Goal: Contribute content

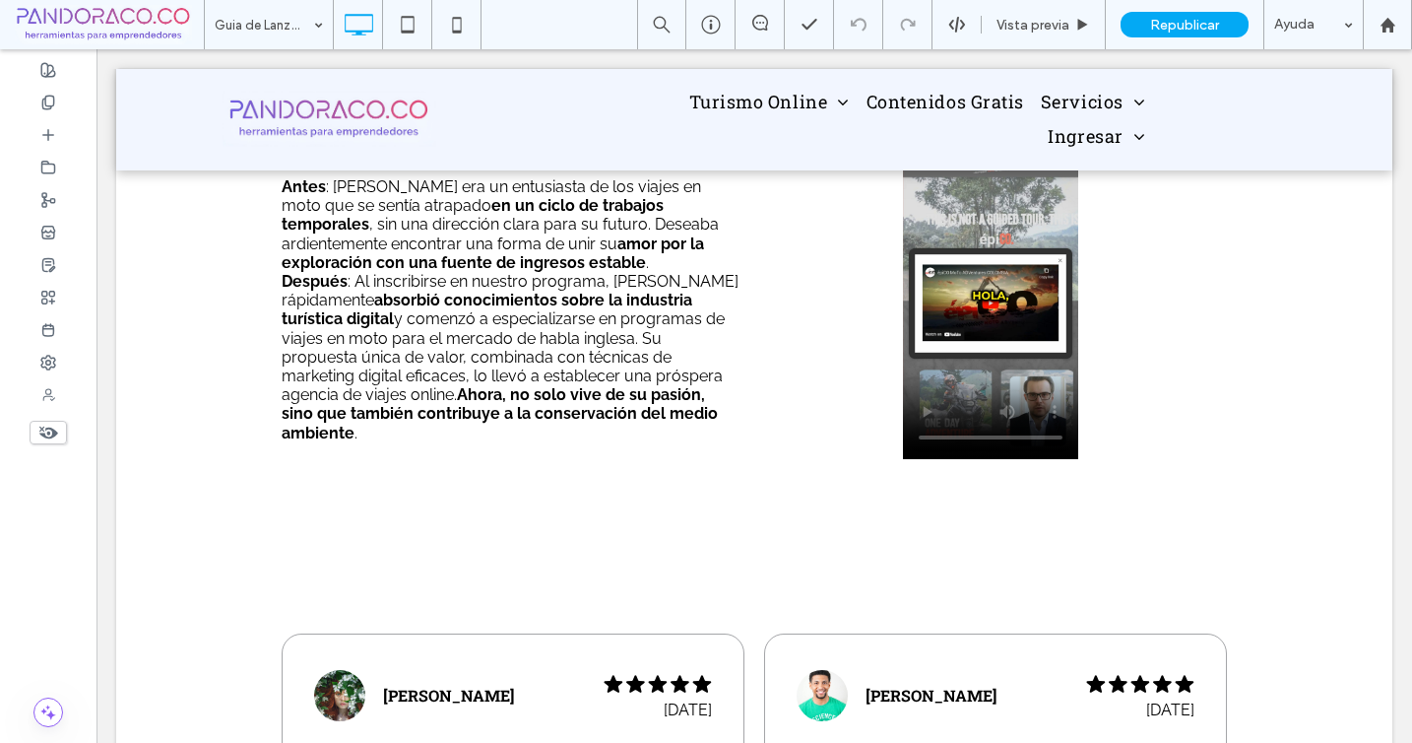
scroll to position [5322, 0]
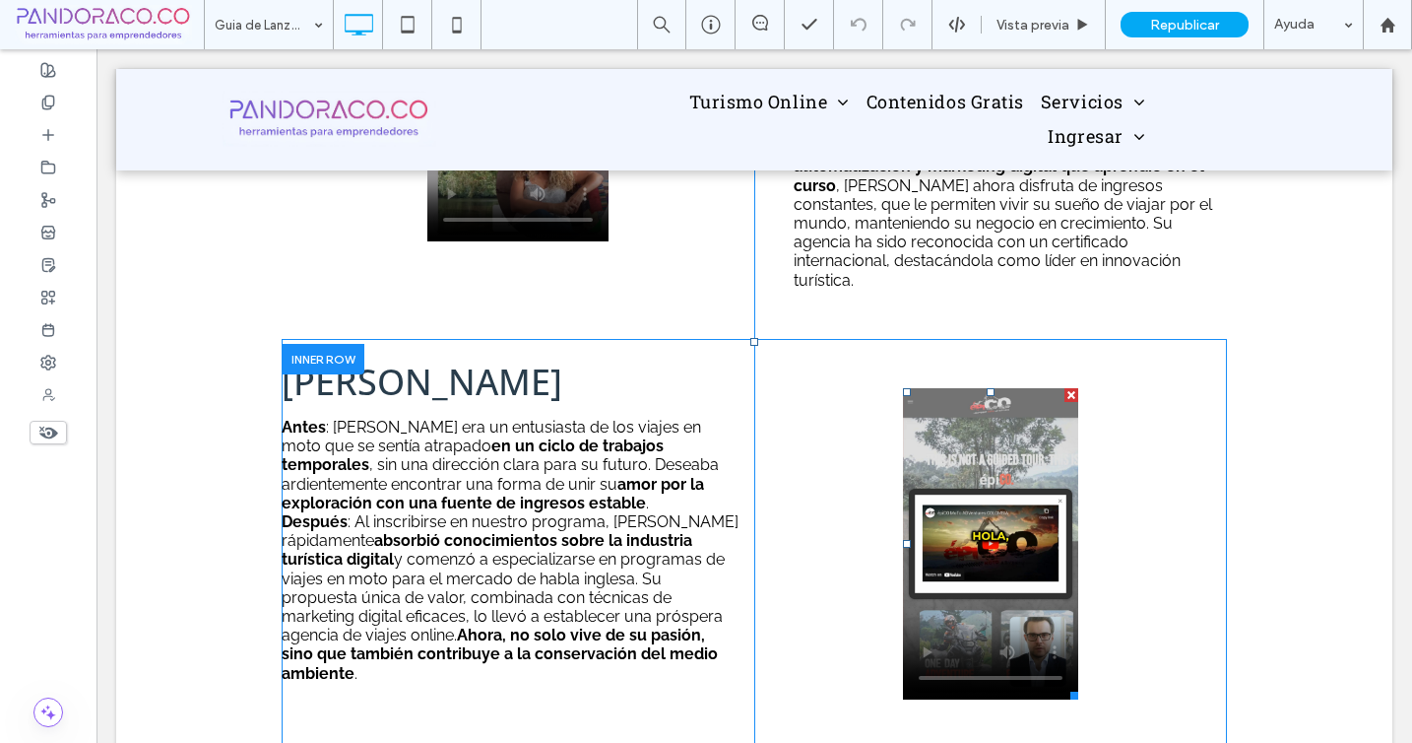
click at [1003, 489] on span at bounding box center [990, 543] width 175 height 311
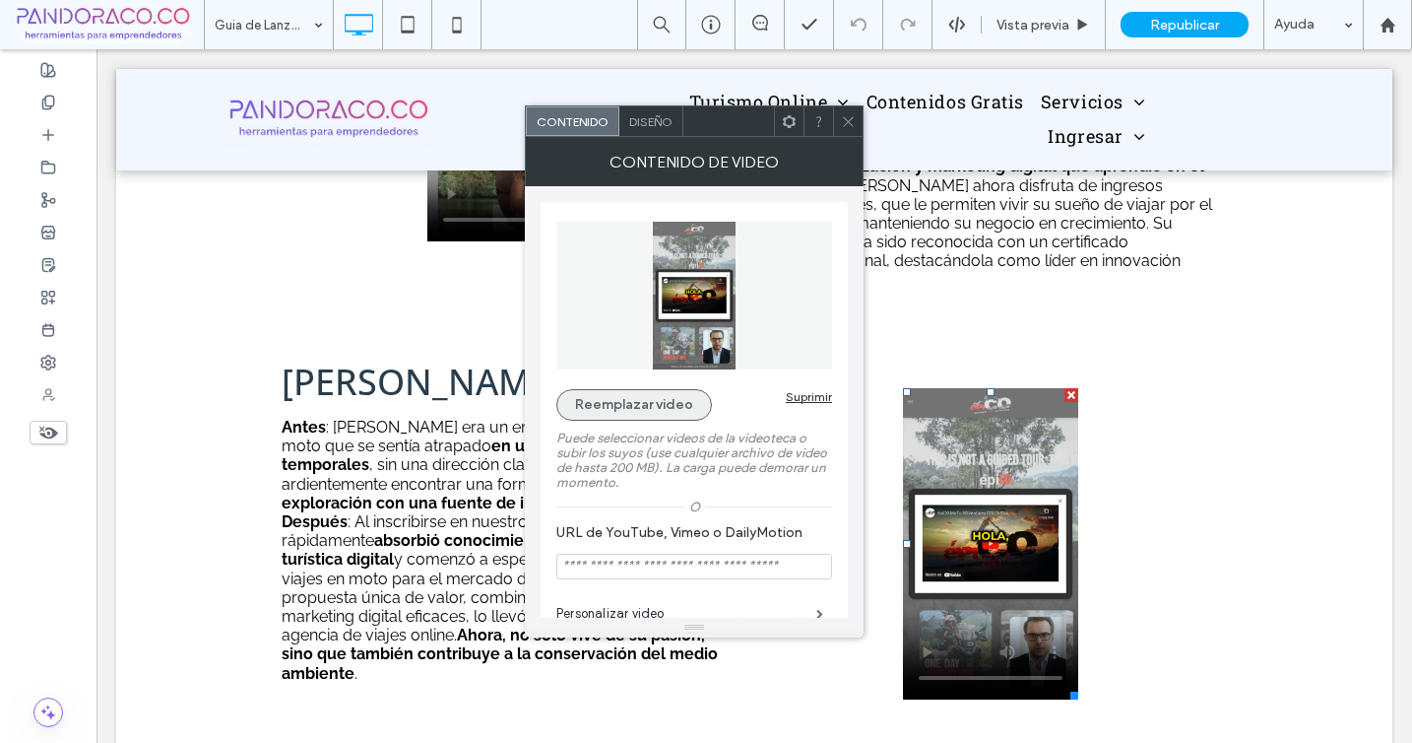
click at [637, 405] on button "Reemplazar video" at bounding box center [634, 405] width 156 height 32
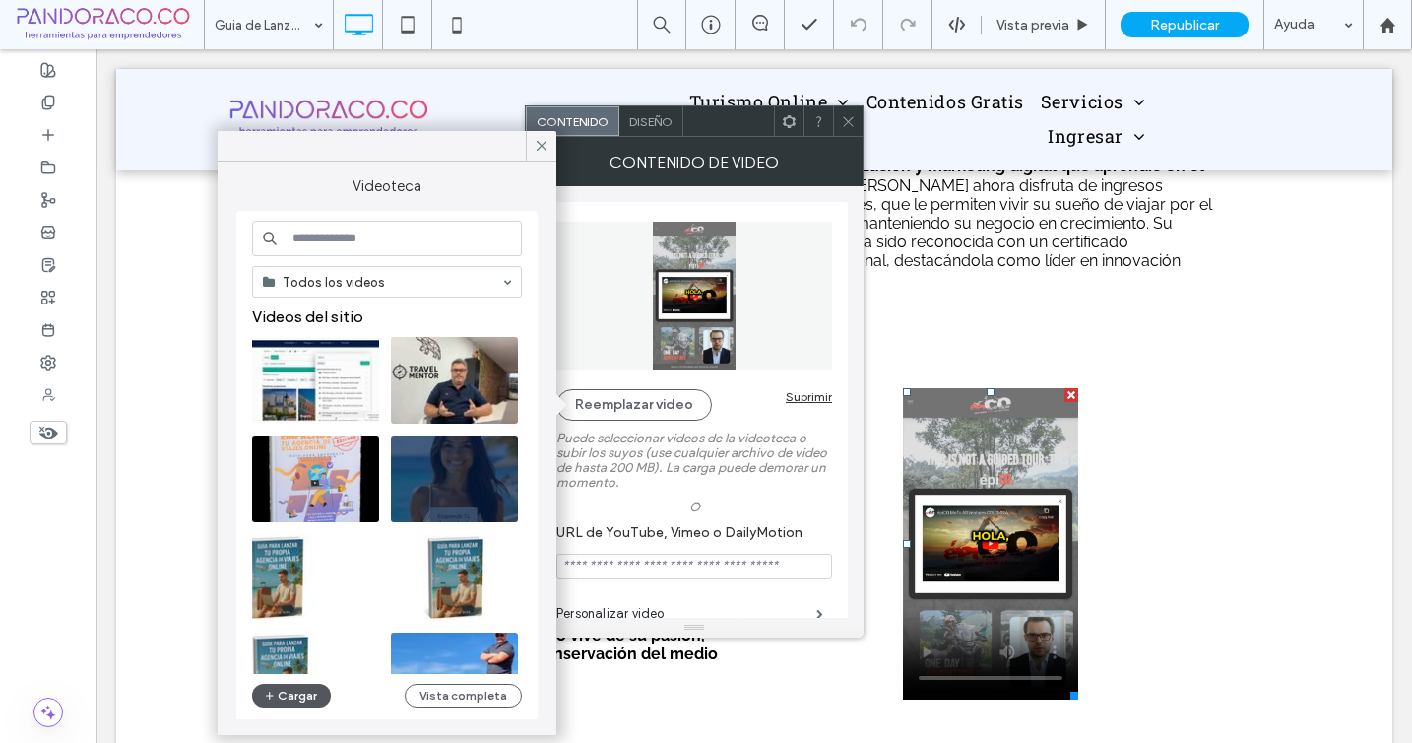
click at [296, 700] on button "Cargar" at bounding box center [291, 695] width 79 height 24
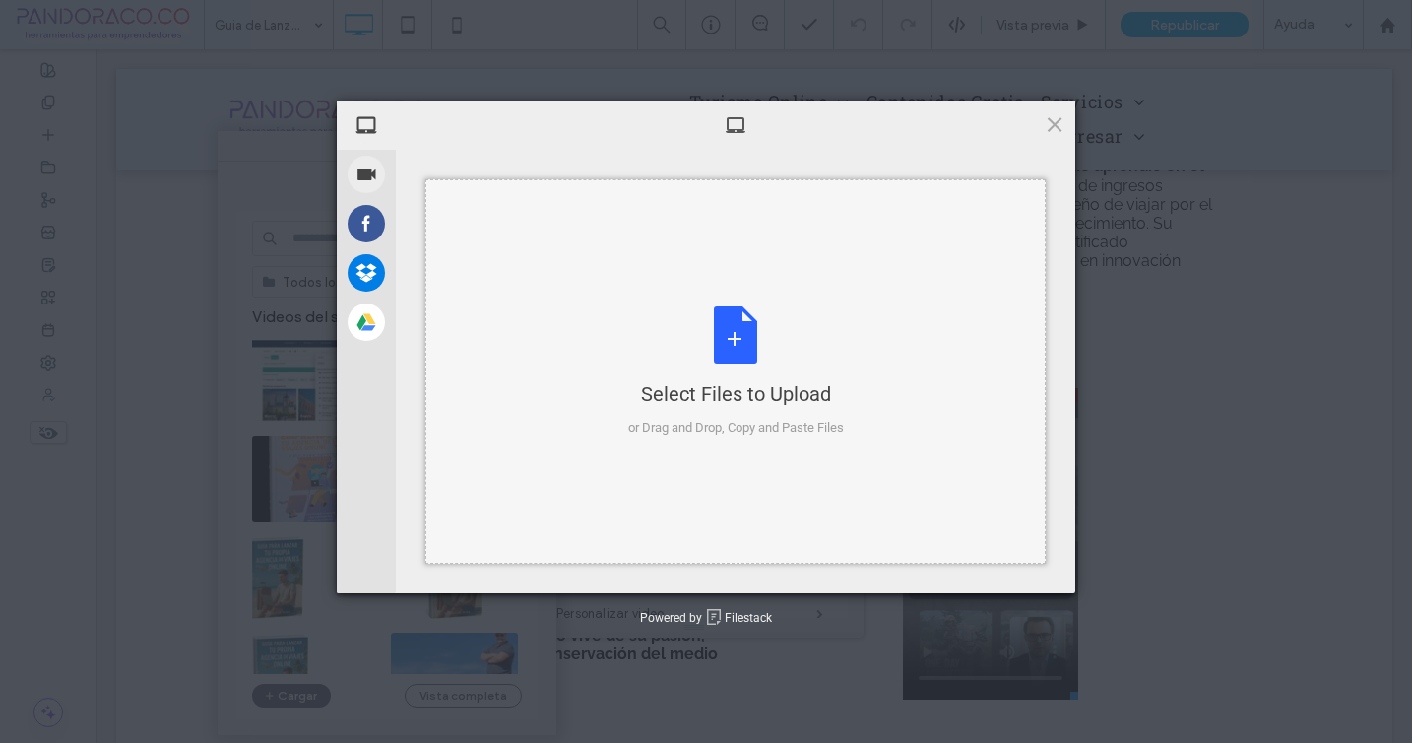
click at [728, 369] on div "Select Files to Upload or Drag and Drop, Copy and Paste Files" at bounding box center [736, 371] width 216 height 131
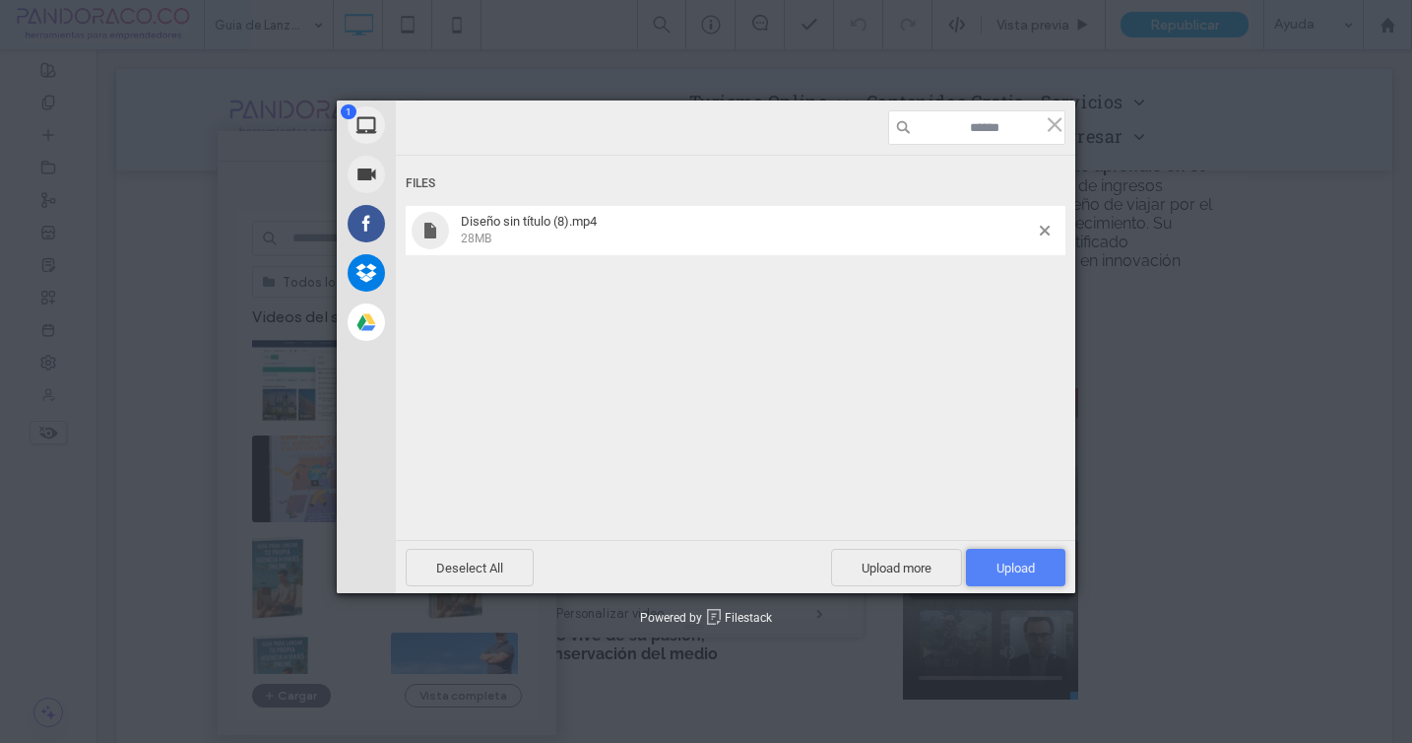
click at [992, 563] on span "Upload 1" at bounding box center [1015, 567] width 99 height 37
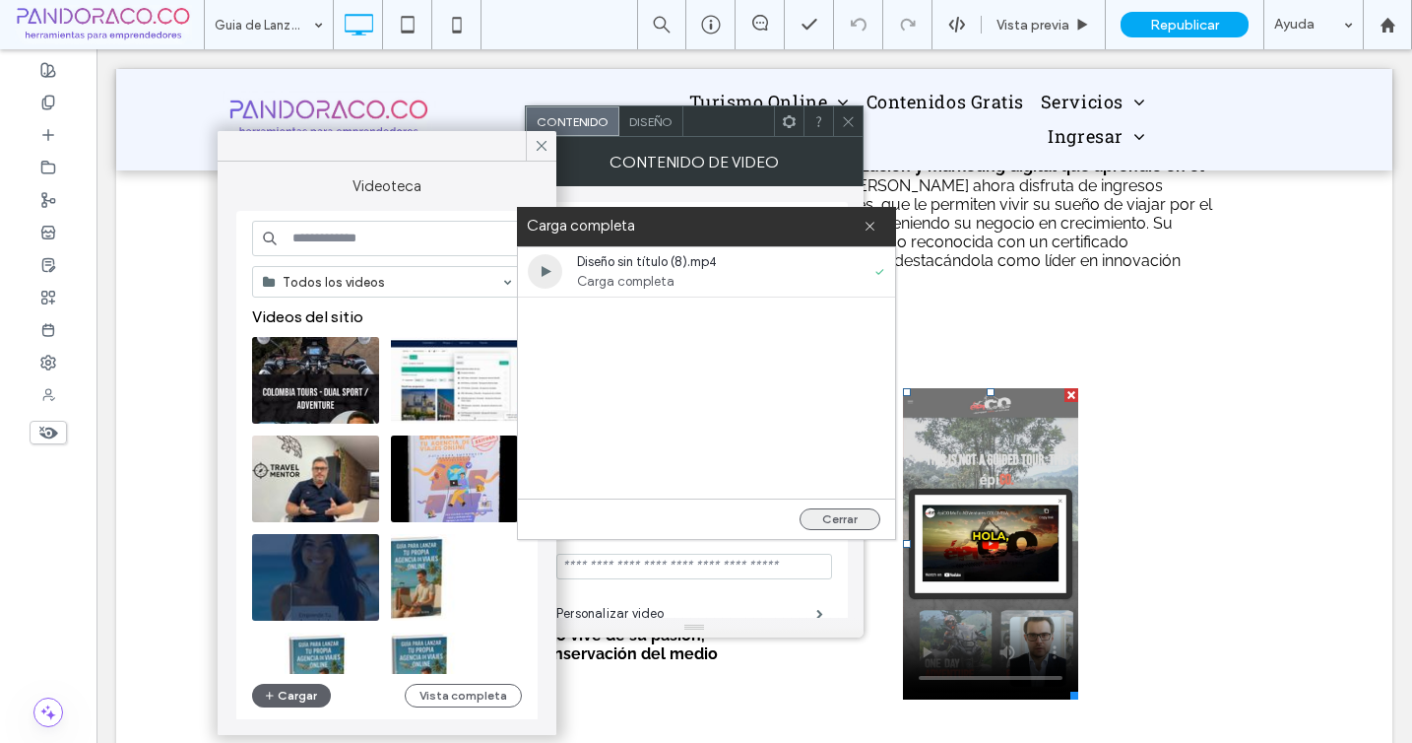
click at [827, 517] on button "Cerrar" at bounding box center [840, 519] width 81 height 22
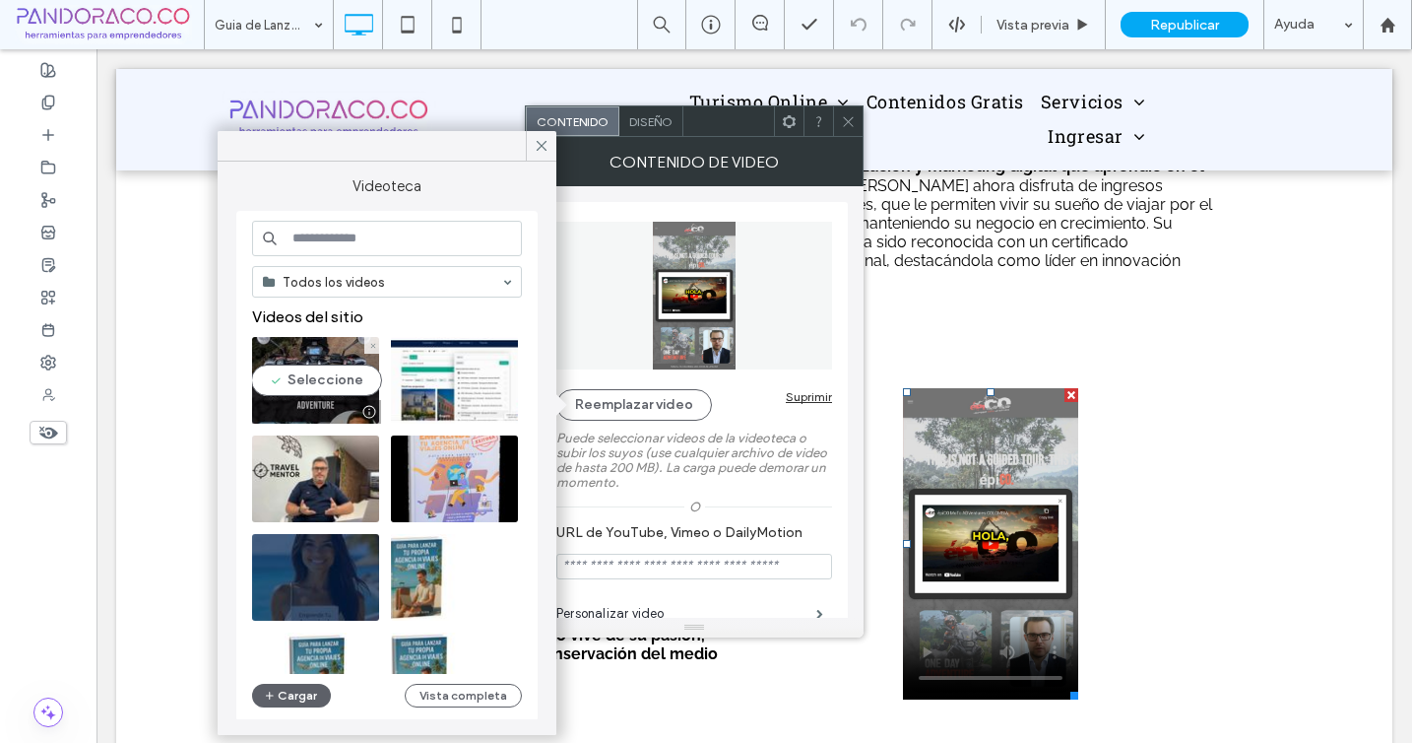
click at [340, 382] on video at bounding box center [315, 380] width 127 height 87
type input "**********"
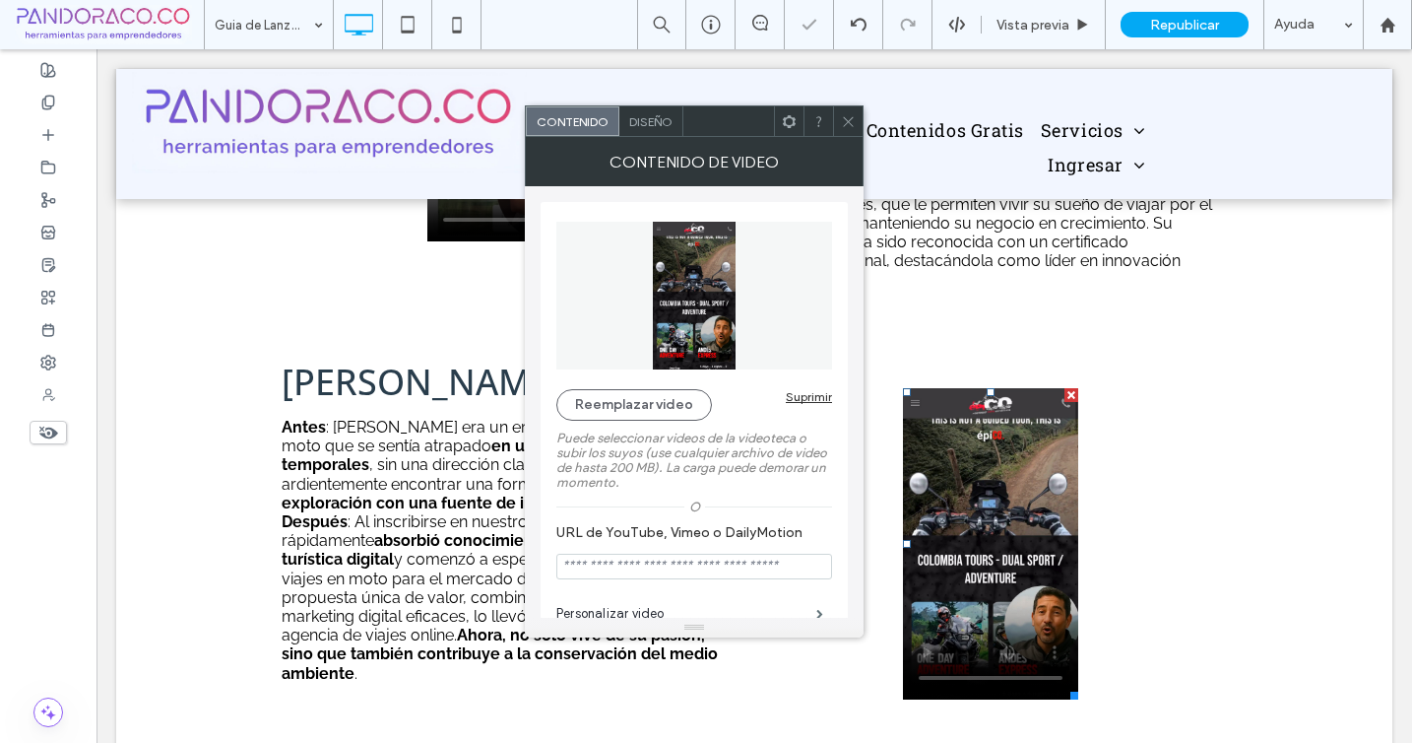
click at [849, 114] on icon at bounding box center [848, 121] width 15 height 15
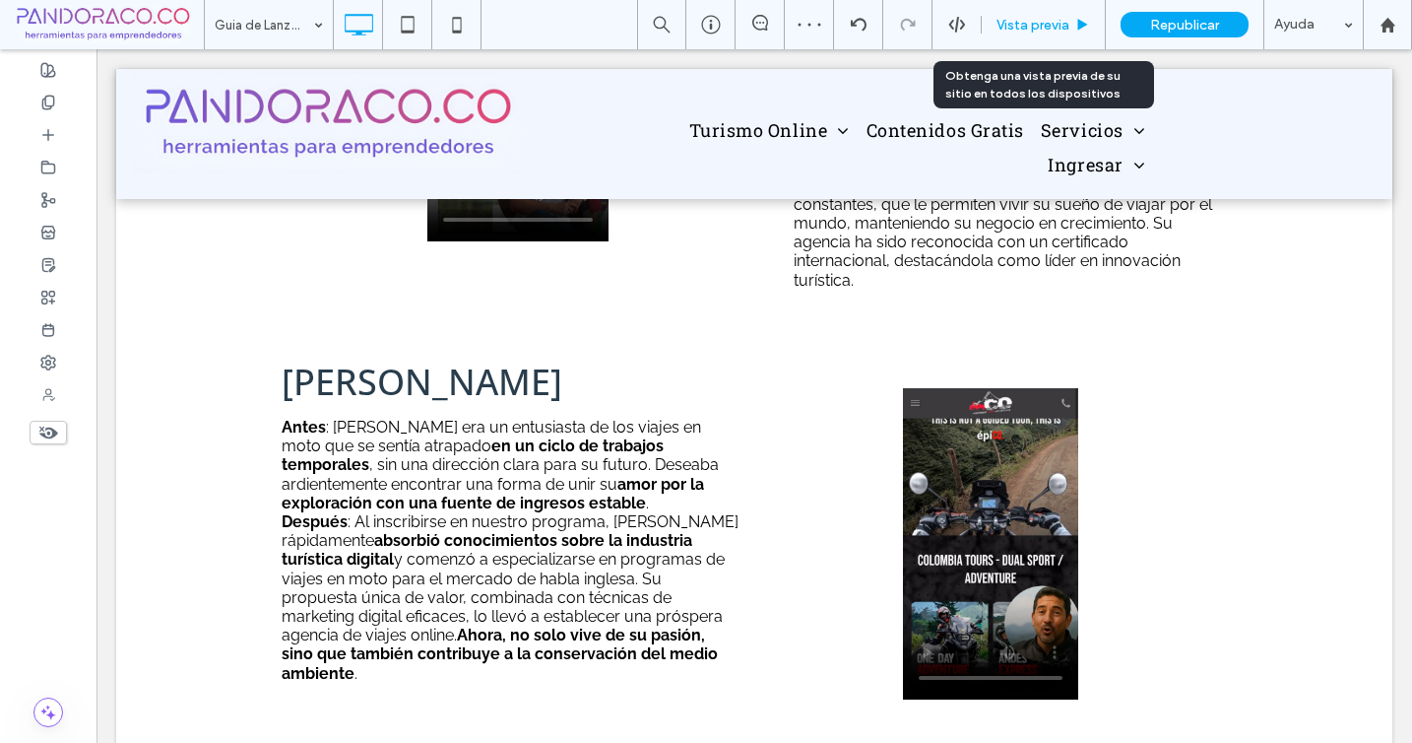
click at [1032, 21] on span "Vista previa" at bounding box center [1033, 25] width 73 height 17
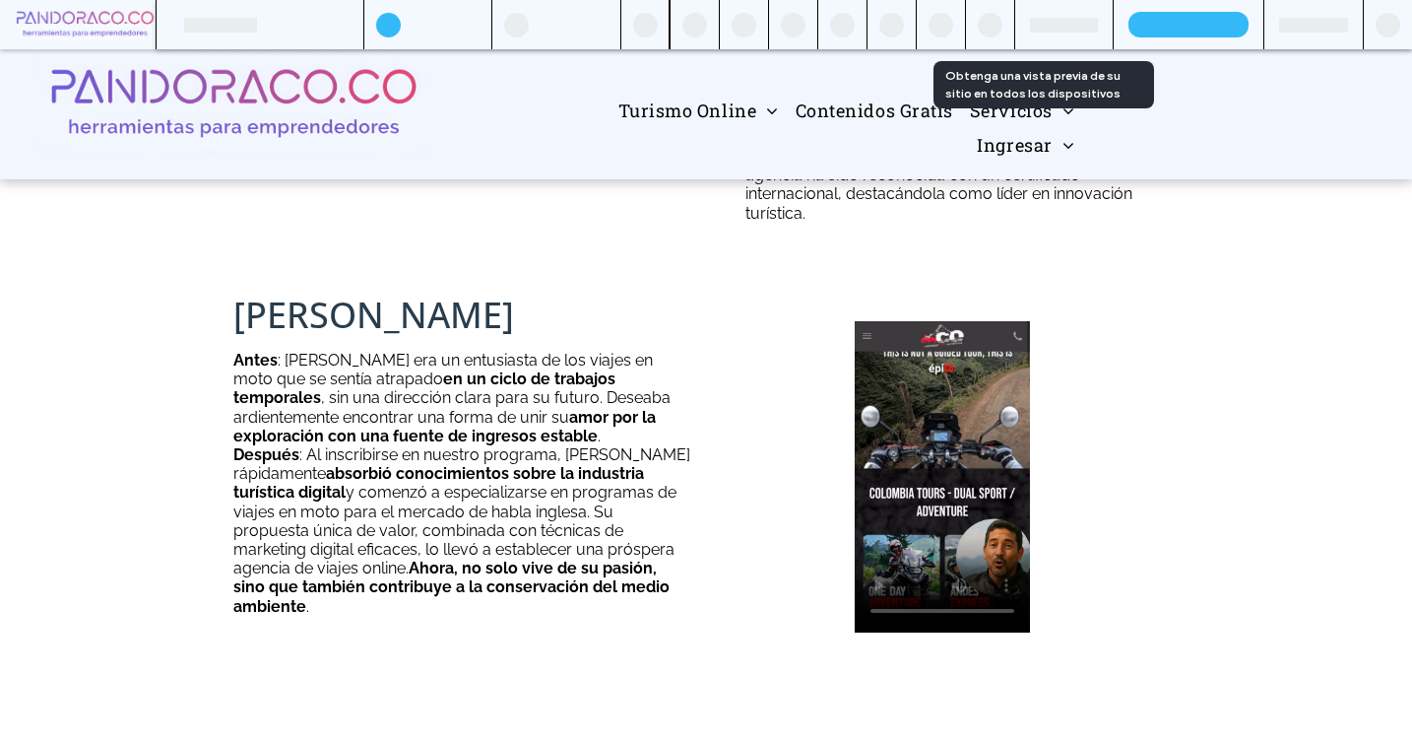
scroll to position [5275, 0]
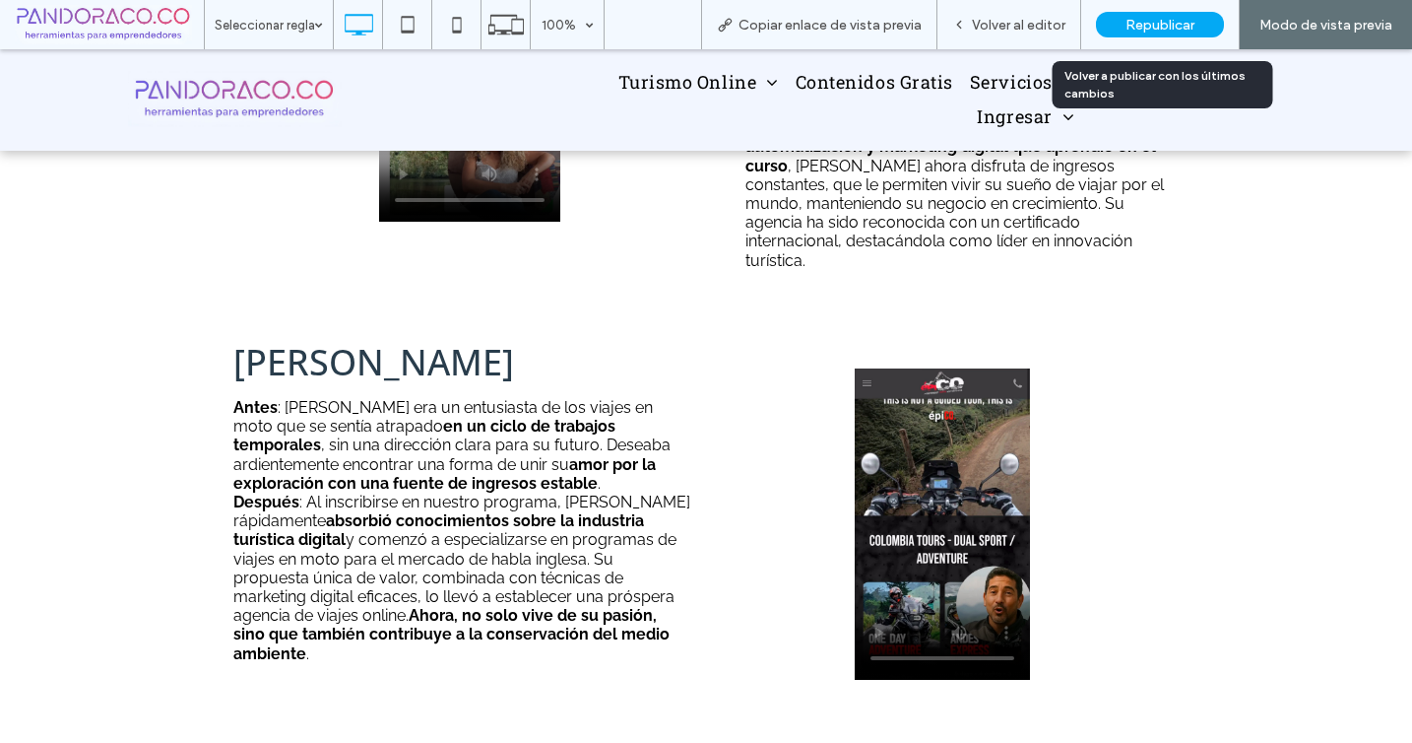
click at [1163, 24] on span "Republicar" at bounding box center [1160, 25] width 69 height 17
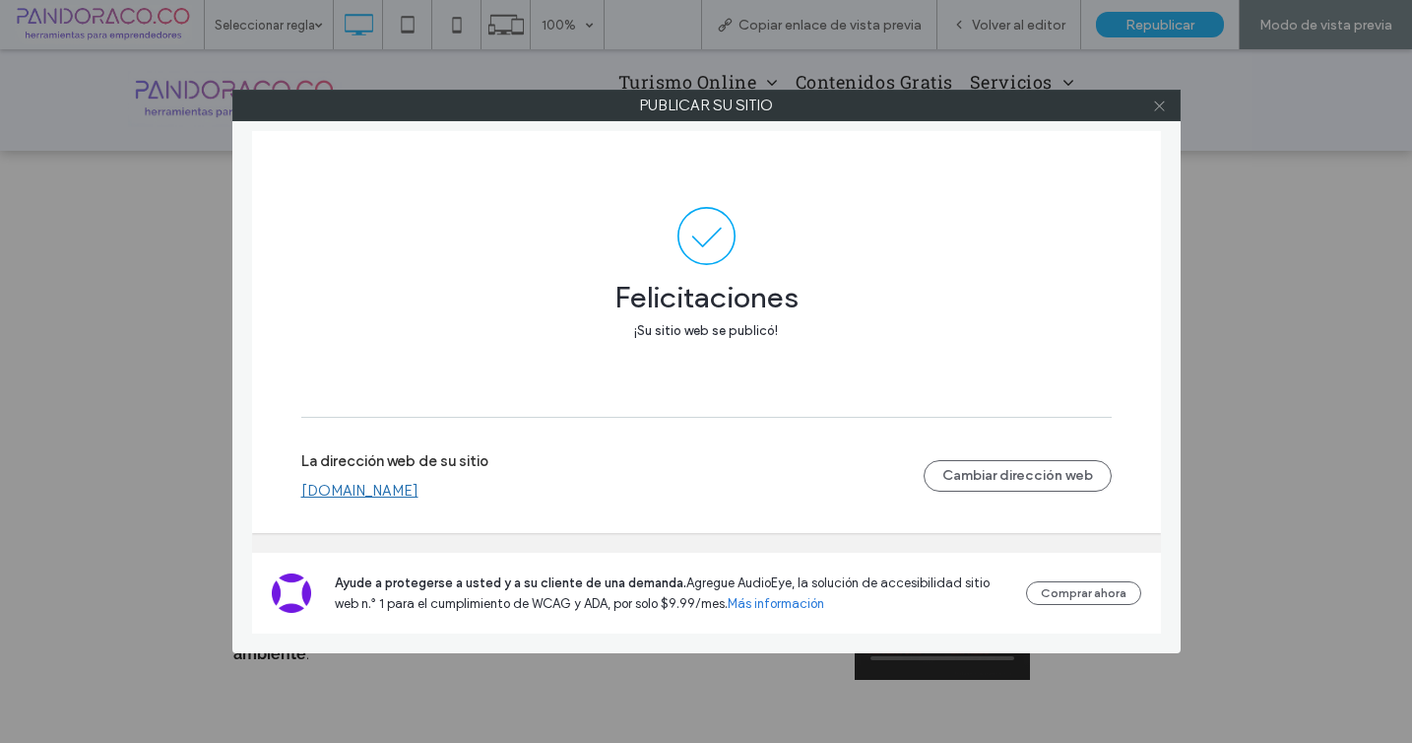
click at [1158, 103] on icon at bounding box center [1159, 105] width 15 height 15
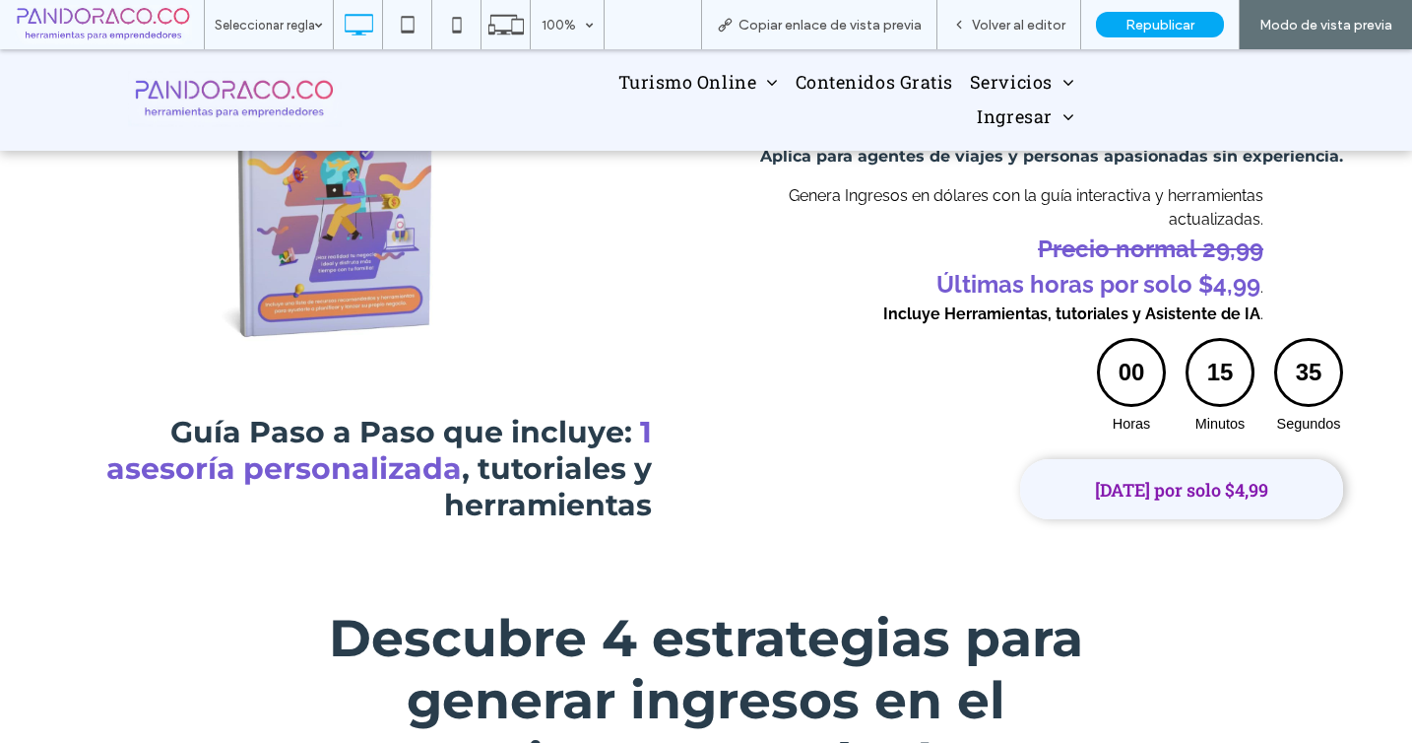
scroll to position [0, 0]
